Goal: Information Seeking & Learning: Understand process/instructions

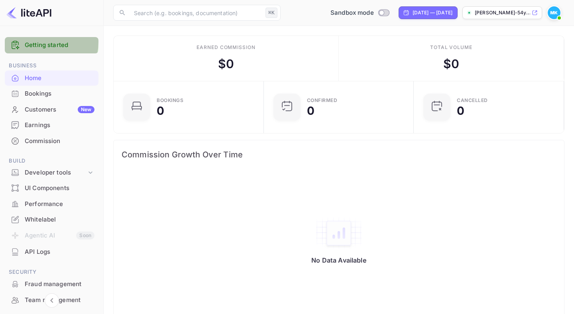
click at [37, 42] on link "Getting started" at bounding box center [60, 45] width 70 height 9
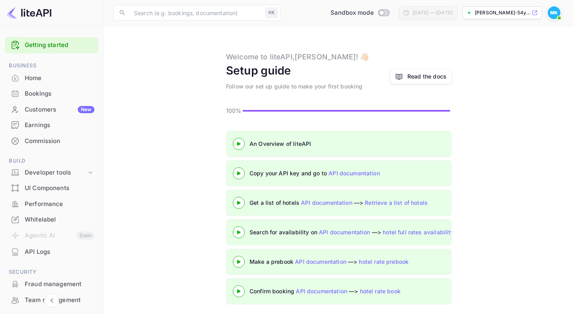
click at [488, 14] on p "[PERSON_NAME]-54y..." at bounding box center [502, 12] width 55 height 7
click at [494, 11] on p "[PERSON_NAME]-54y..." at bounding box center [502, 12] width 55 height 7
click at [35, 77] on div "Home" at bounding box center [60, 78] width 70 height 9
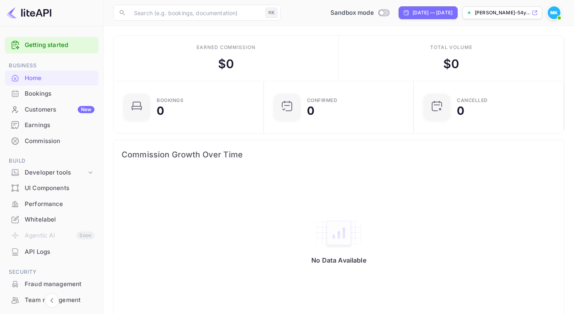
click at [32, 94] on div "Bookings" at bounding box center [60, 93] width 70 height 9
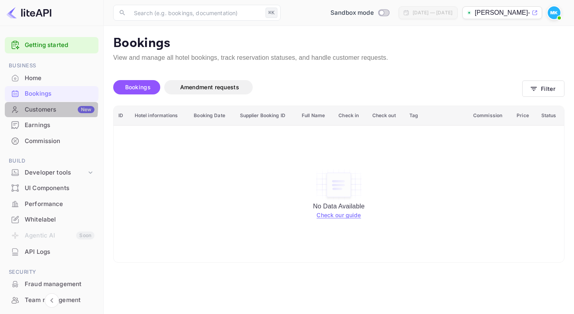
click at [32, 107] on div "Customers New" at bounding box center [60, 109] width 70 height 9
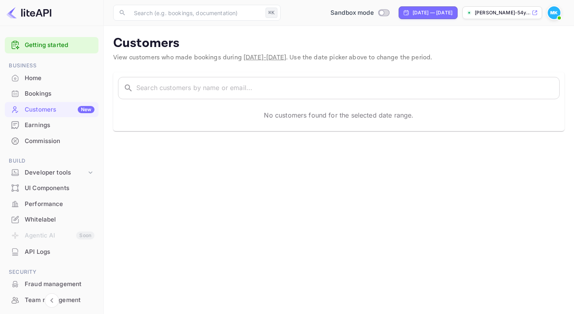
click at [28, 12] on img at bounding box center [28, 12] width 45 height 13
click at [28, 45] on link "Getting started" at bounding box center [60, 45] width 70 height 9
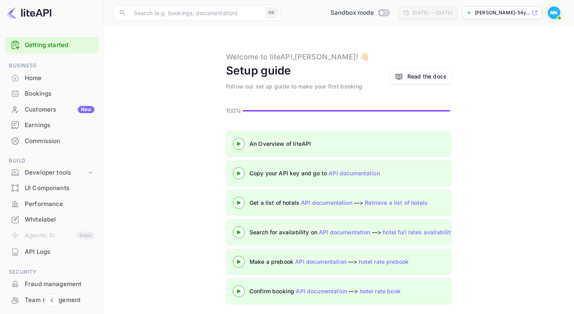
click at [502, 9] on p "[PERSON_NAME]-54y..." at bounding box center [502, 12] width 55 height 7
click at [374, 13] on input "Switch to Production mode" at bounding box center [382, 12] width 16 height 5
checkbox input "true"
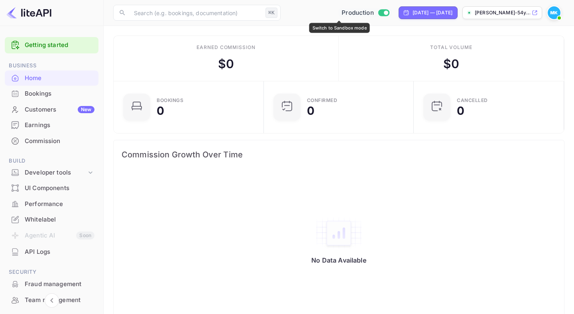
click at [378, 13] on input "Switch to Sandbox mode" at bounding box center [386, 12] width 16 height 5
checkbox input "false"
click at [374, 12] on input "Switch to Production mode" at bounding box center [382, 12] width 16 height 5
checkbox input "true"
click at [27, 45] on link "Getting started" at bounding box center [60, 45] width 70 height 9
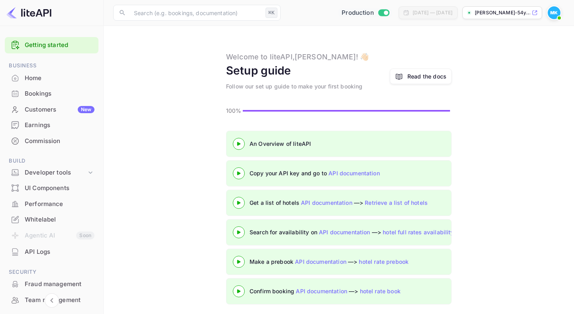
scroll to position [3, 0]
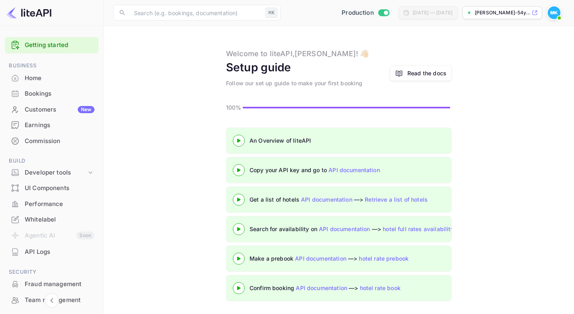
click at [328, 258] on link "API documentation" at bounding box center [320, 258] width 51 height 7
click at [240, 258] on icon at bounding box center [239, 259] width 28 height 4
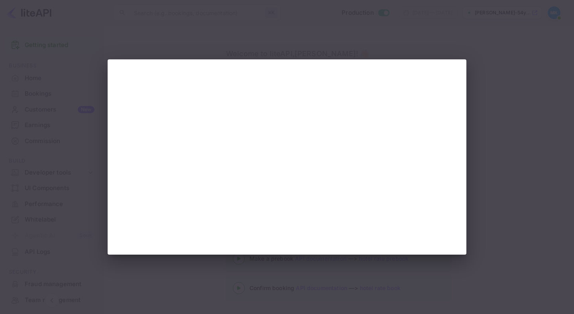
click at [480, 79] on div at bounding box center [287, 157] width 574 height 314
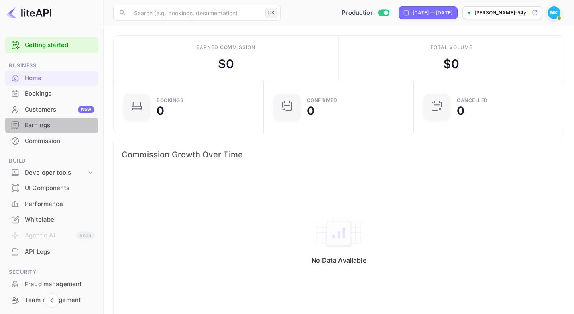
click at [28, 128] on div "Earnings" at bounding box center [60, 125] width 70 height 9
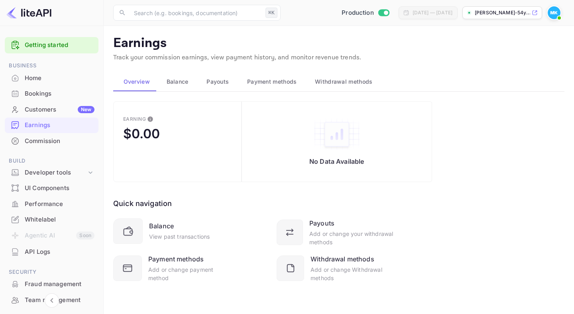
click at [346, 83] on span "Withdrawal methods" at bounding box center [343, 82] width 57 height 10
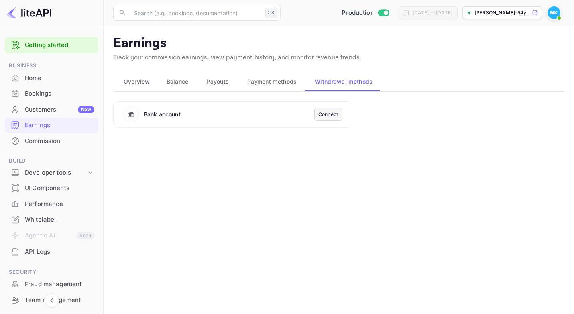
click at [334, 113] on div "Connect" at bounding box center [329, 114] width 20 height 7
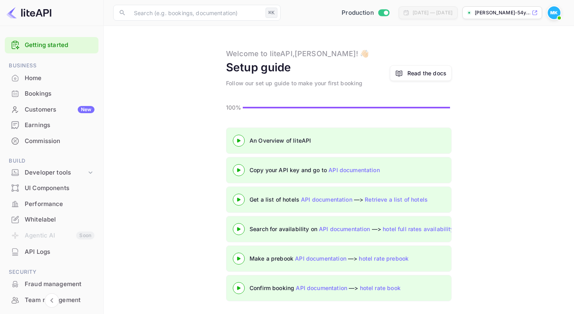
click at [312, 289] on link "API documentation" at bounding box center [321, 288] width 51 height 7
click at [240, 287] on icon at bounding box center [239, 288] width 28 height 4
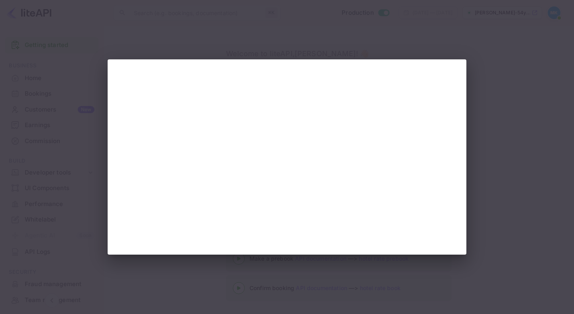
click at [8, 156] on div at bounding box center [287, 157] width 574 height 314
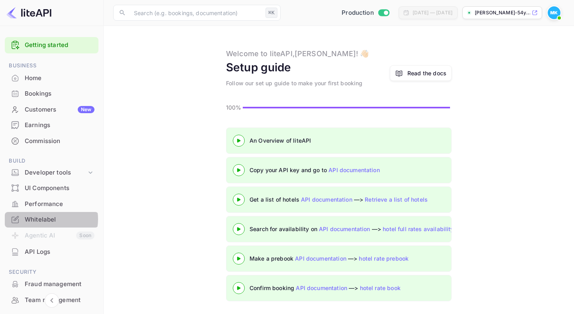
click at [47, 219] on div "Whitelabel" at bounding box center [60, 219] width 70 height 9
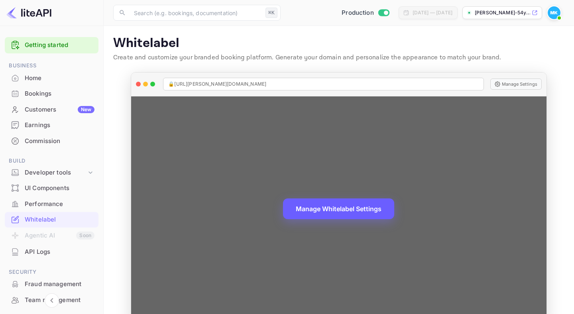
click at [352, 205] on button "Manage Whitelabel Settings" at bounding box center [338, 209] width 111 height 21
